Goal: Task Accomplishment & Management: Complete application form

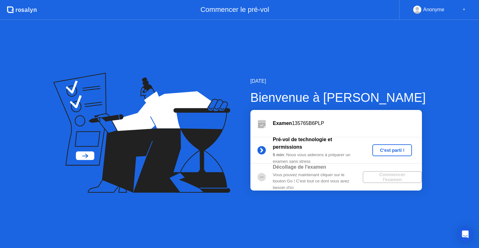
click at [395, 148] on div "C'est parti !" at bounding box center [392, 150] width 35 height 5
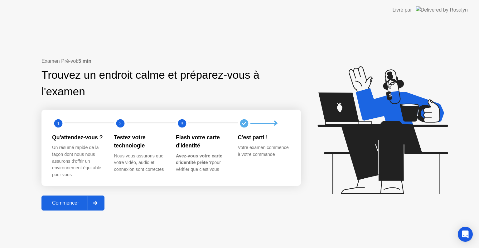
click at [67, 204] on div "Commencer" at bounding box center [65, 203] width 44 height 6
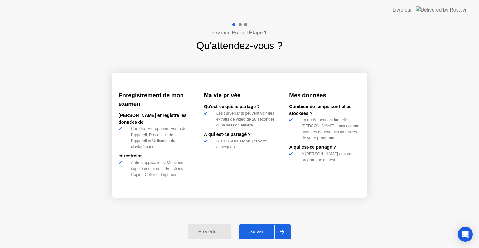
click at [263, 230] on div "Suivant" at bounding box center [258, 232] width 34 height 6
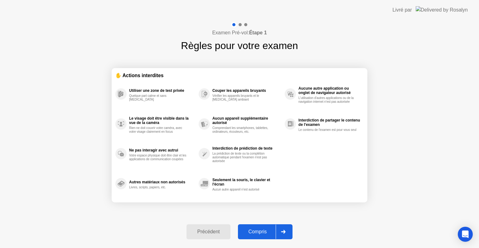
click at [263, 230] on div "Compris" at bounding box center [258, 232] width 36 height 6
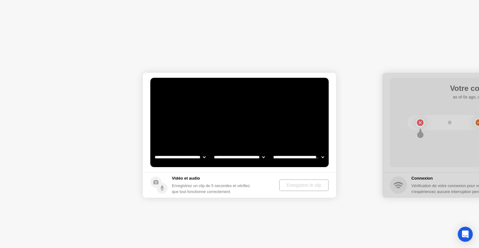
select select "**********"
select select "*******"
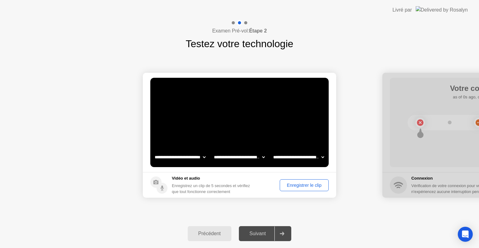
click at [300, 185] on div "Enregistrer le clip" at bounding box center [304, 185] width 45 height 5
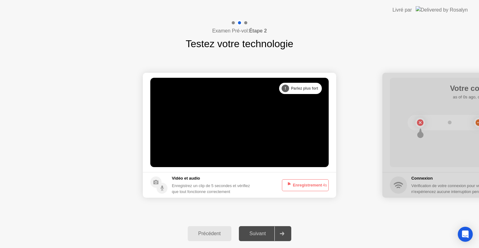
click at [300, 185] on button "Enregistrement 4s" at bounding box center [305, 185] width 47 height 12
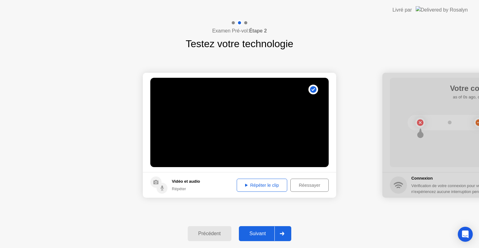
click at [300, 185] on div "Réessayer" at bounding box center [310, 185] width 34 height 5
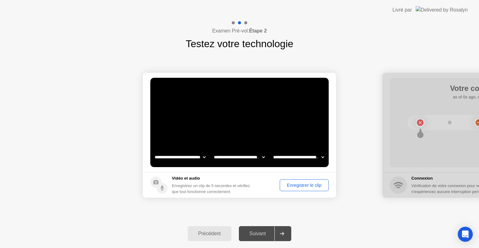
click at [267, 235] on div "Suivant" at bounding box center [258, 234] width 34 height 6
click at [257, 233] on div "Suivant" at bounding box center [258, 234] width 34 height 6
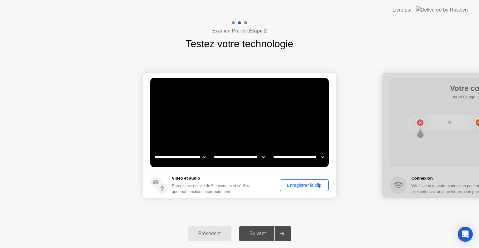
click at [258, 233] on div "Suivant" at bounding box center [258, 234] width 34 height 6
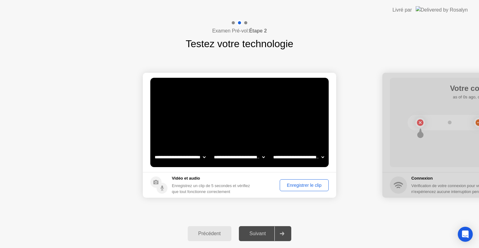
click at [258, 233] on div "Suivant" at bounding box center [258, 234] width 34 height 6
click at [262, 234] on div "Suivant" at bounding box center [258, 234] width 34 height 6
drag, startPoint x: 262, startPoint y: 234, endPoint x: 282, endPoint y: 234, distance: 19.3
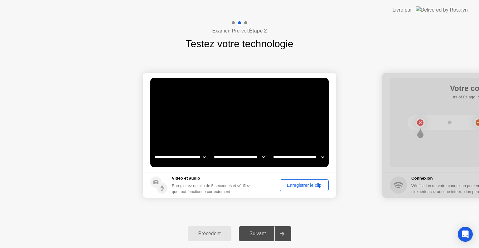
click at [282, 234] on icon at bounding box center [282, 234] width 5 height 4
click at [287, 232] on div at bounding box center [282, 233] width 15 height 14
drag, startPoint x: 287, startPoint y: 232, endPoint x: 302, endPoint y: 182, distance: 51.7
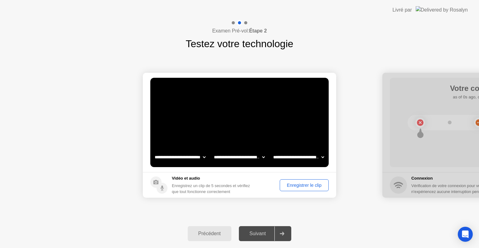
click at [302, 182] on div "**********" at bounding box center [239, 134] width 479 height 228
click at [302, 183] on div "Enregistrer le clip" at bounding box center [304, 185] width 45 height 5
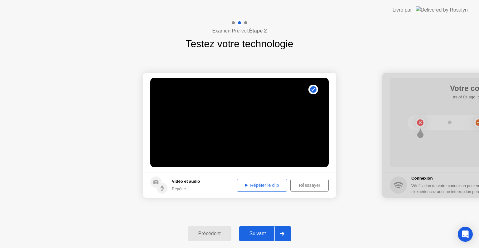
click at [282, 186] on div "Répéter le clip" at bounding box center [262, 185] width 46 height 5
click at [263, 185] on div "Répéter le clip" at bounding box center [262, 185] width 46 height 5
click at [256, 237] on button "Suivant" at bounding box center [265, 233] width 53 height 15
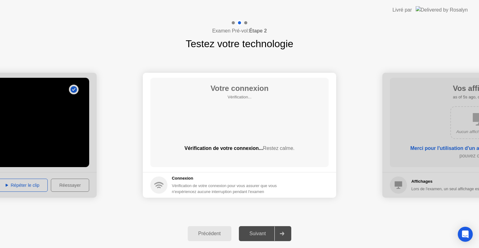
click at [284, 232] on icon at bounding box center [282, 234] width 4 height 4
click at [168, 189] on div "Connexion Vérification de votre connexion pour vous assurer que vous n'expérien…" at bounding box center [213, 184] width 127 height 19
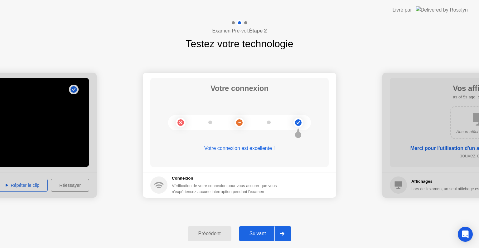
click at [257, 233] on div "Suivant" at bounding box center [258, 234] width 34 height 6
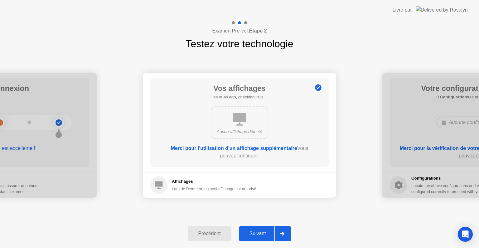
click at [257, 233] on div "Suivant" at bounding box center [258, 234] width 34 height 6
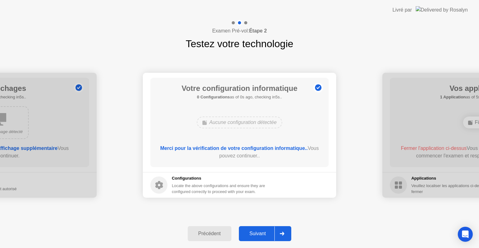
click at [257, 233] on div "Suivant" at bounding box center [258, 234] width 34 height 6
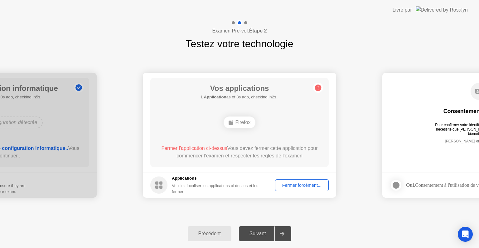
click at [296, 183] on div "Fermer forcément..." at bounding box center [301, 185] width 49 height 5
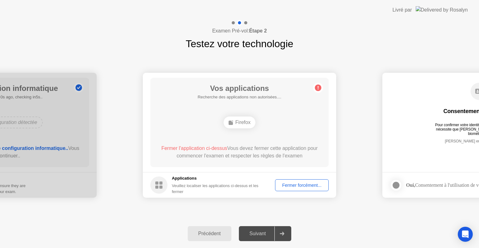
click at [271, 161] on div "Fermer l'application ci-dessus Vous devez fermer cette application pour commenc…" at bounding box center [239, 152] width 161 height 17
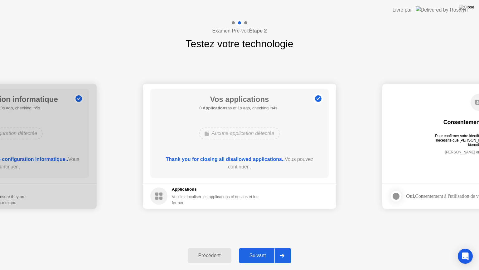
click at [271, 169] on div "Thank you for closing all disallowed applications.. Vous pouvez continuer.." at bounding box center [239, 162] width 161 height 15
click at [259, 247] on div "Suivant" at bounding box center [258, 255] width 34 height 6
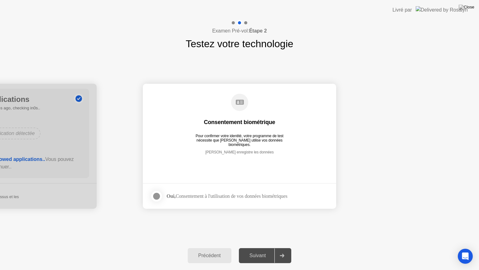
drag, startPoint x: 259, startPoint y: 253, endPoint x: 207, endPoint y: 224, distance: 59.4
click at [207, 224] on div "**********" at bounding box center [239, 145] width 479 height 250
click at [154, 194] on div at bounding box center [156, 195] width 7 height 7
click at [252, 247] on div "Suivant" at bounding box center [258, 255] width 34 height 6
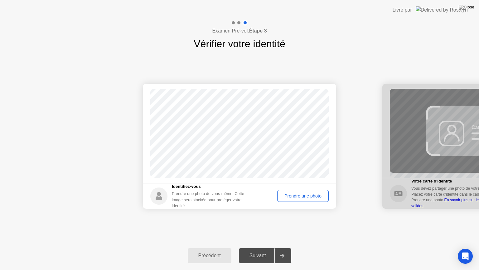
click at [293, 201] on button "Prendre une photo" at bounding box center [302, 196] width 51 height 12
click at [267, 247] on div "Suivant" at bounding box center [258, 255] width 34 height 6
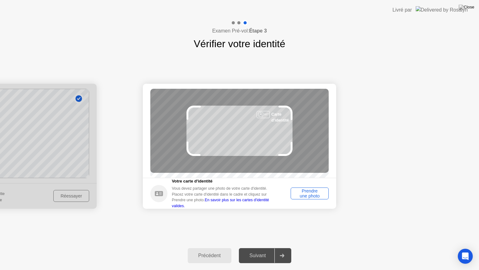
click at [310, 198] on div "Prendre une photo" at bounding box center [310, 193] width 34 height 10
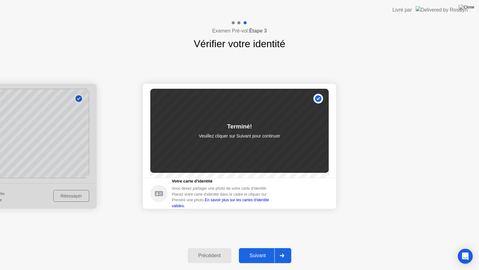
click at [264, 247] on div "Suivant" at bounding box center [258, 255] width 34 height 6
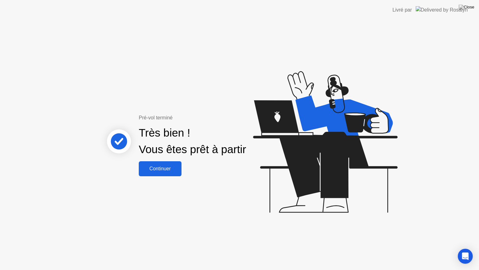
click at [167, 169] on div "Continuer" at bounding box center [160, 169] width 39 height 6
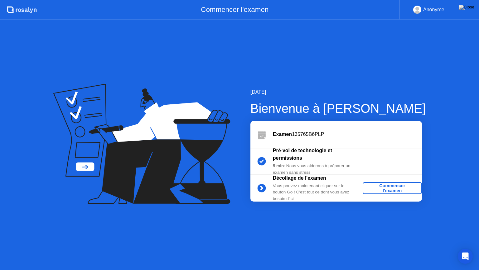
click at [388, 190] on div "Commencer l'examen" at bounding box center [392, 188] width 54 height 10
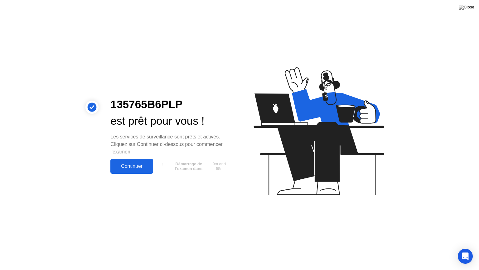
click at [129, 167] on div "Continuer" at bounding box center [131, 166] width 39 height 6
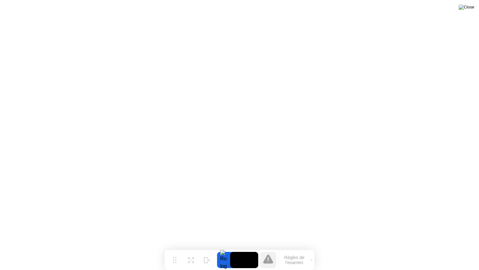
click at [470, 7] on img at bounding box center [467, 7] width 16 height 5
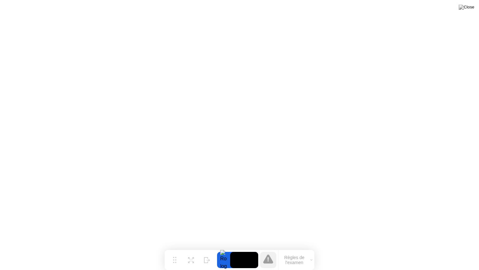
click at [312, 247] on button "Règles de l'examen" at bounding box center [297, 259] width 36 height 11
